Goal: Information Seeking & Learning: Learn about a topic

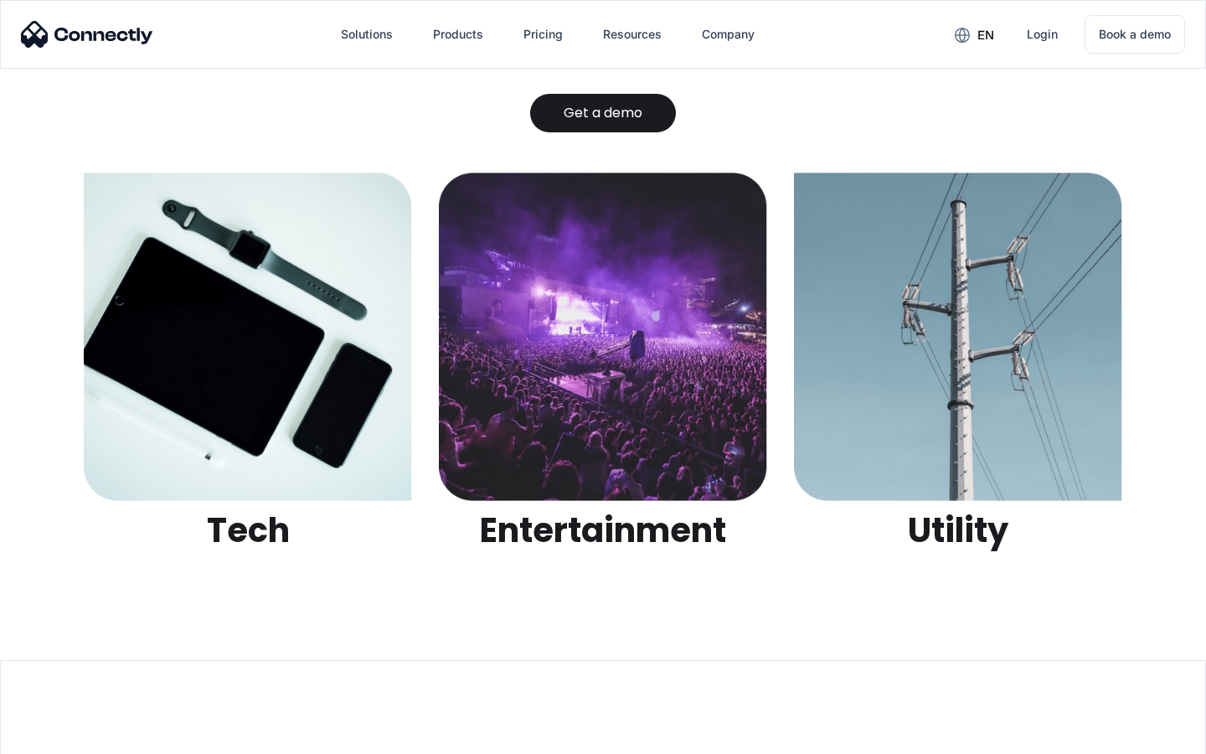
scroll to position [5282, 0]
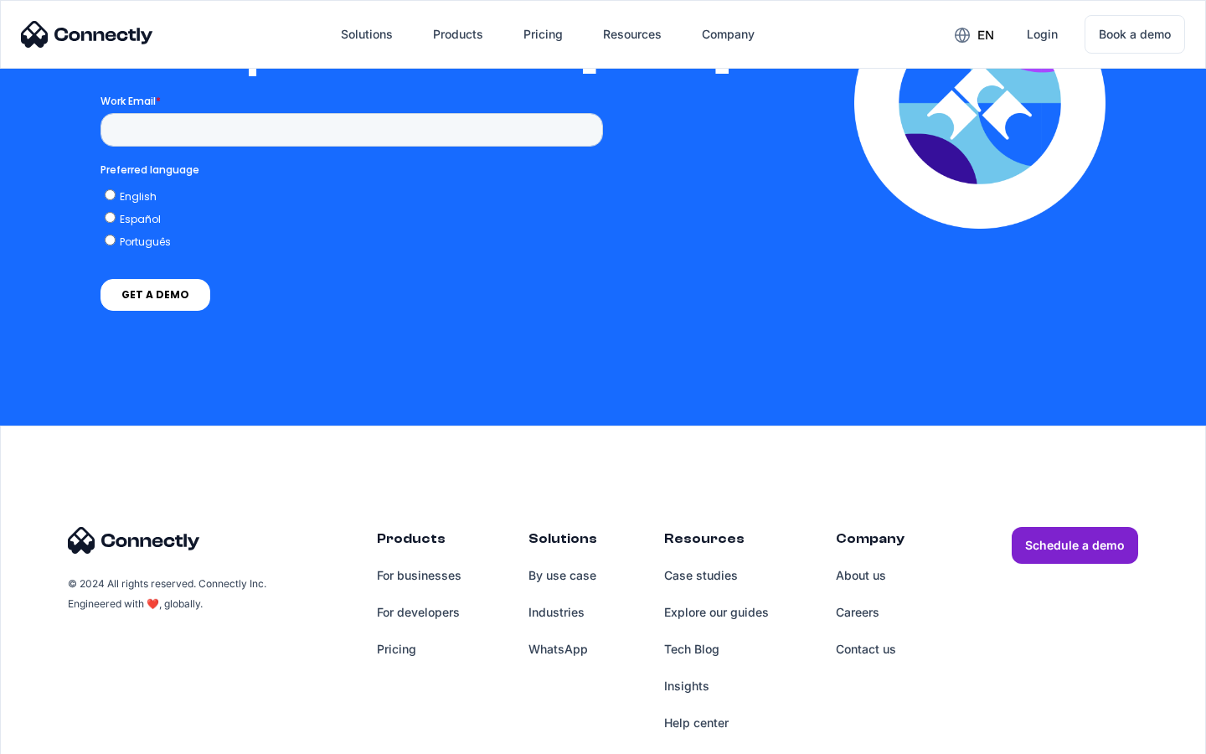
scroll to position [3660, 0]
